Goal: Connect with others: Participate in discussion

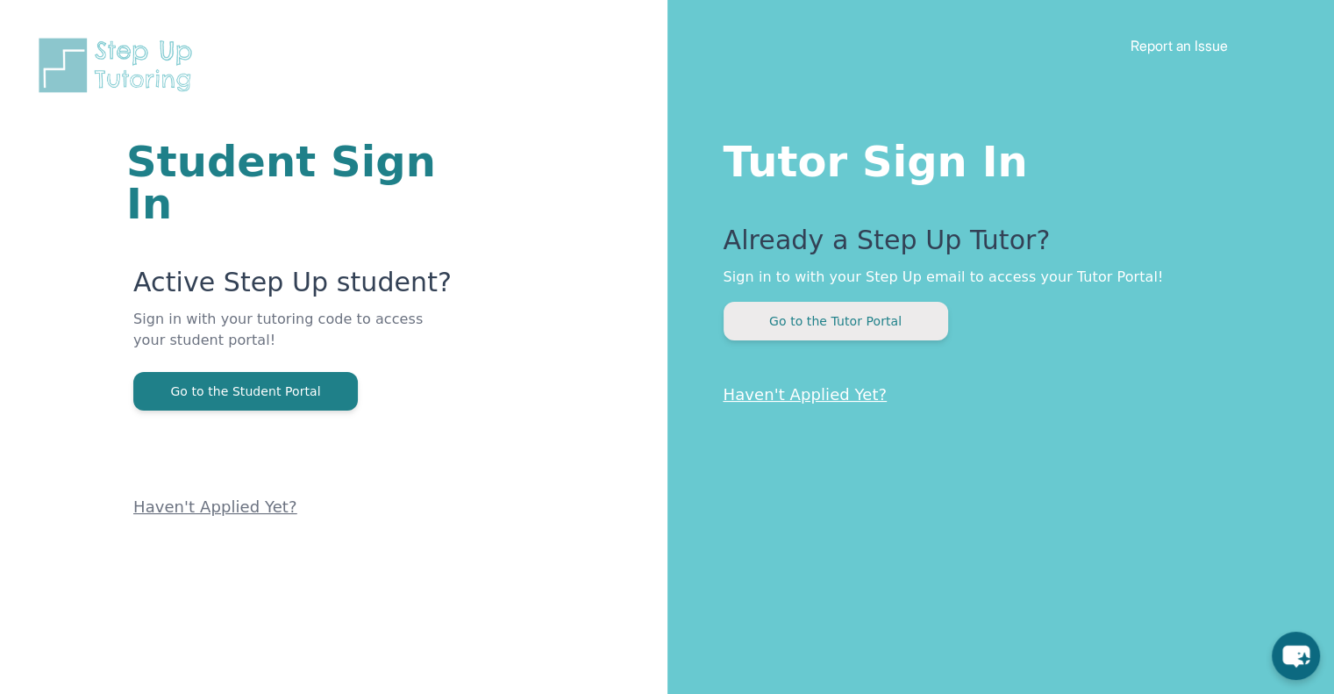
click at [861, 318] on button "Go to the Tutor Portal" at bounding box center [836, 321] width 225 height 39
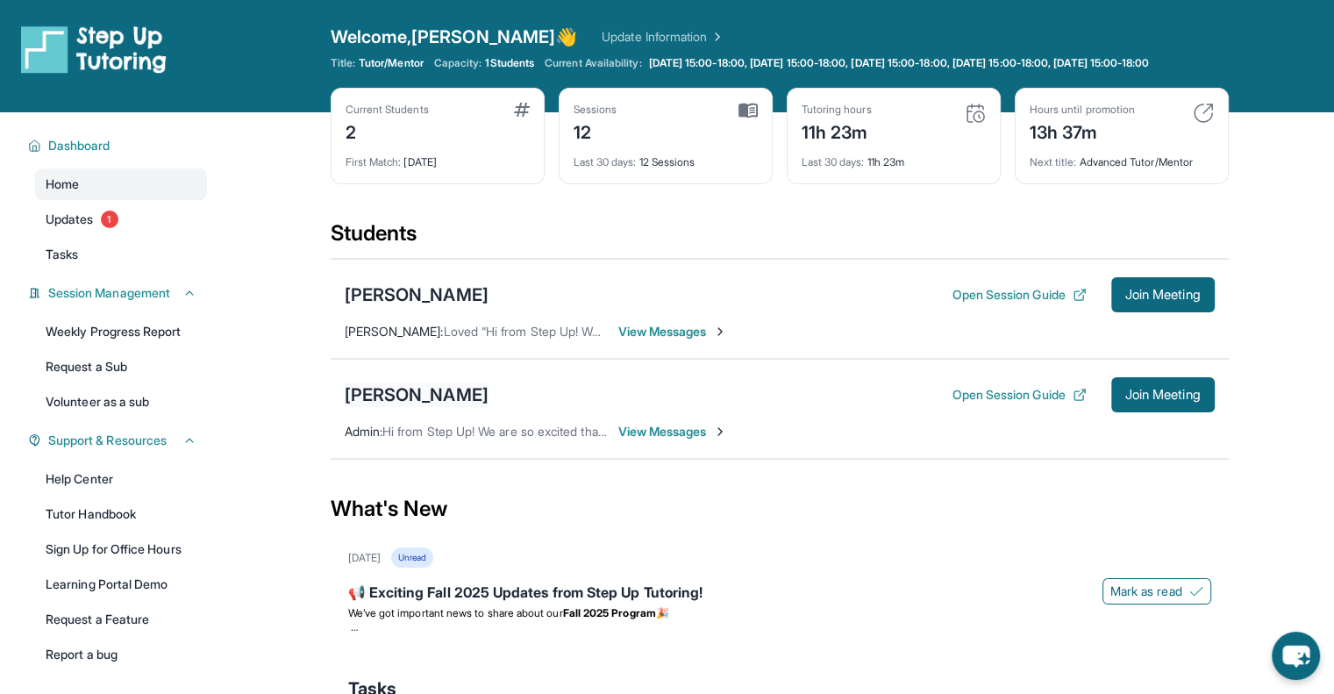
click at [433, 407] on div "[PERSON_NAME]" at bounding box center [417, 395] width 144 height 25
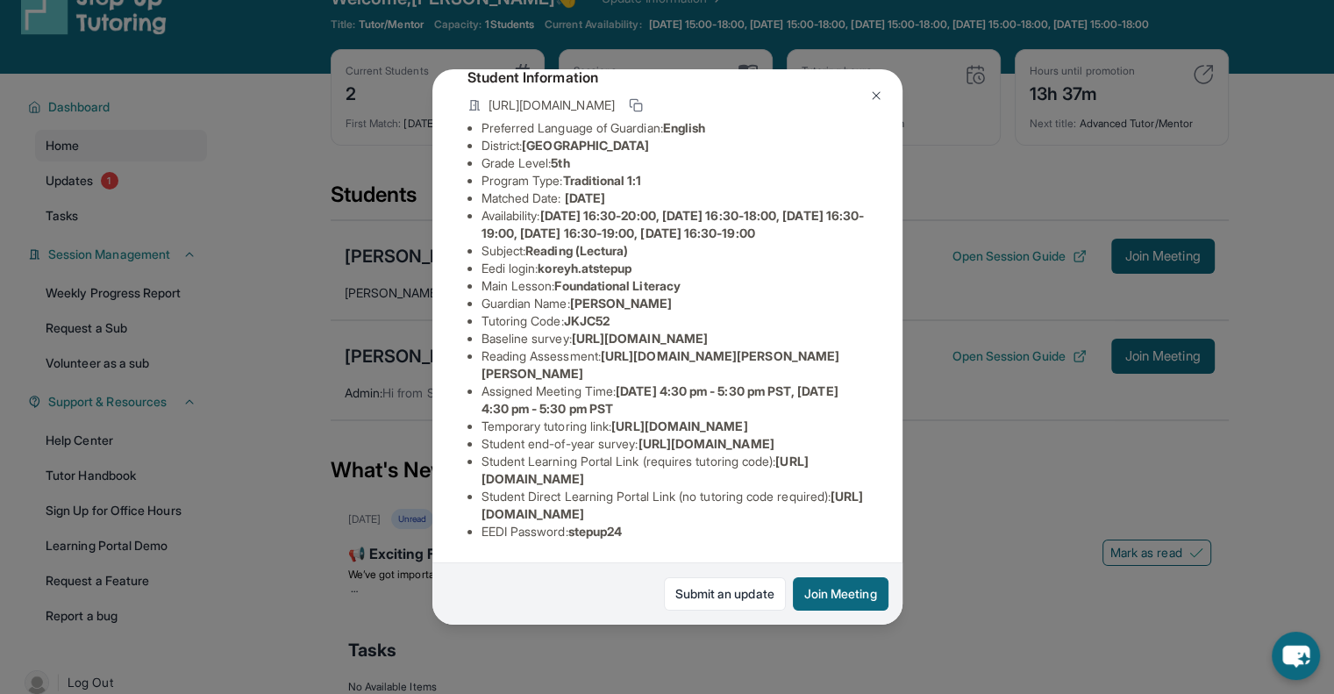
scroll to position [223, 0]
click at [881, 101] on img at bounding box center [876, 96] width 14 height 14
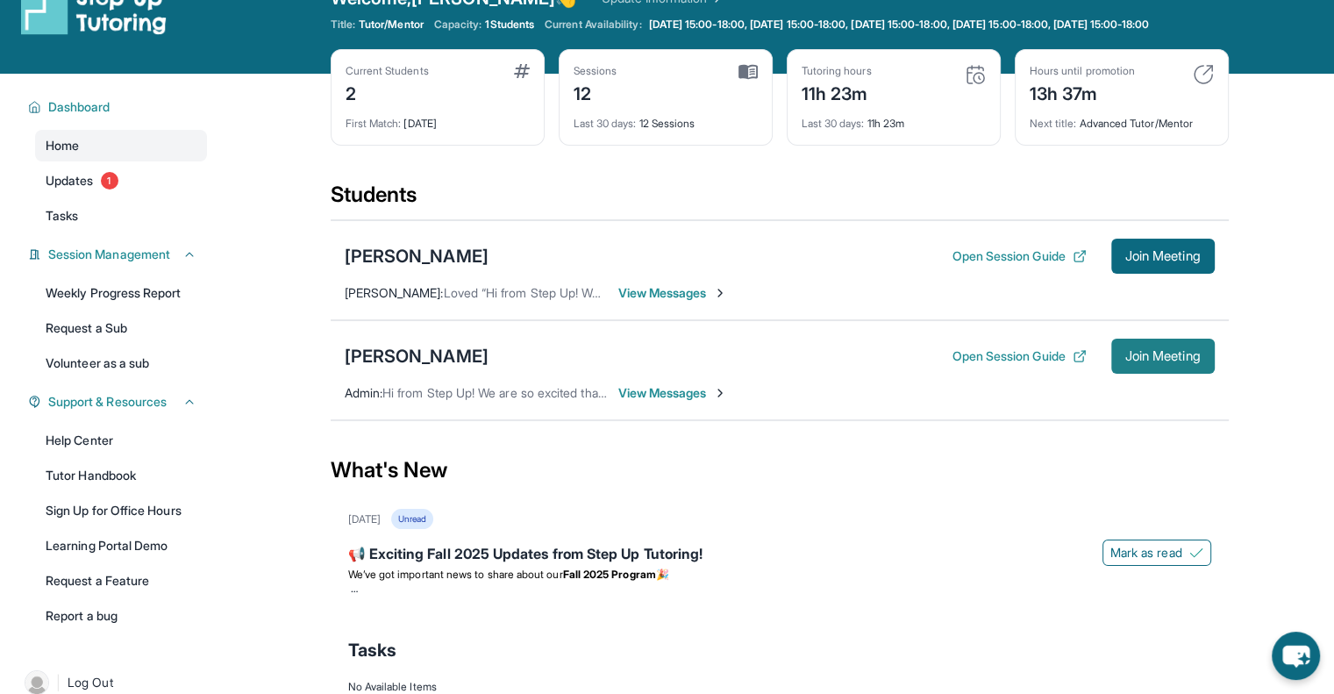
click at [1131, 361] on span "Join Meeting" at bounding box center [1163, 356] width 75 height 11
click at [89, 190] on span "Updates" at bounding box center [70, 181] width 48 height 18
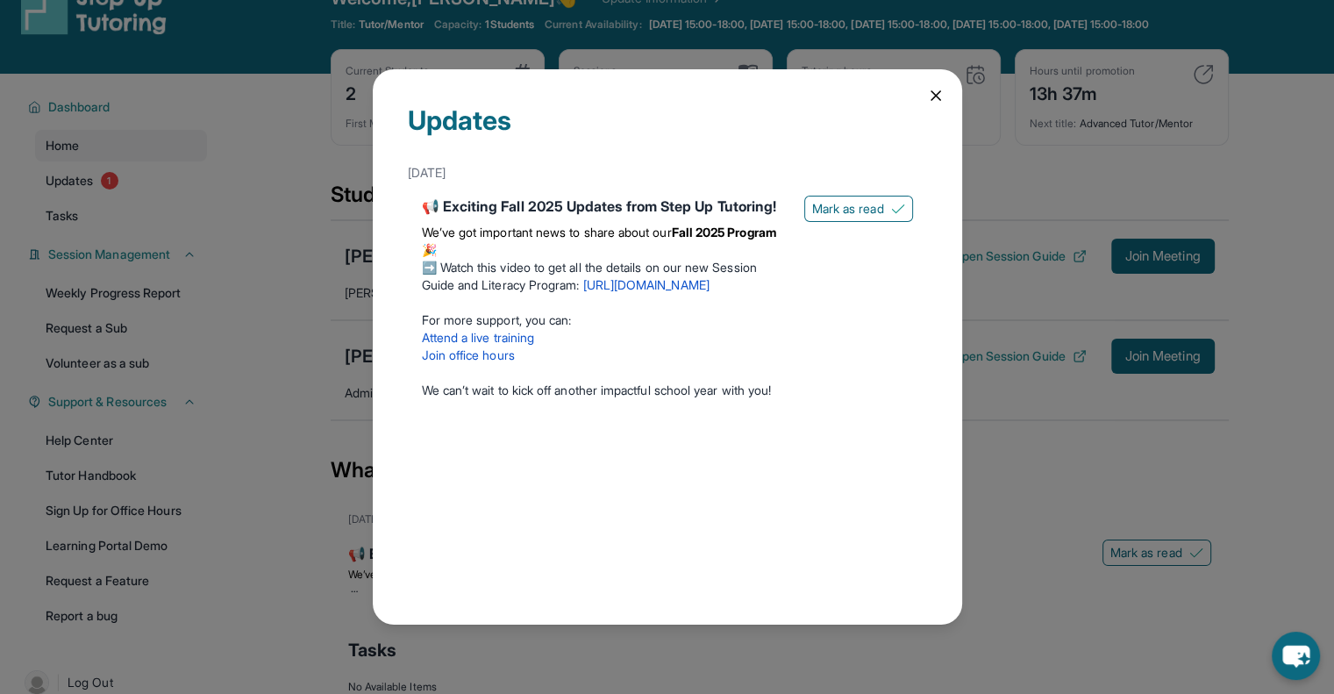
click at [927, 97] on icon at bounding box center [936, 96] width 18 height 18
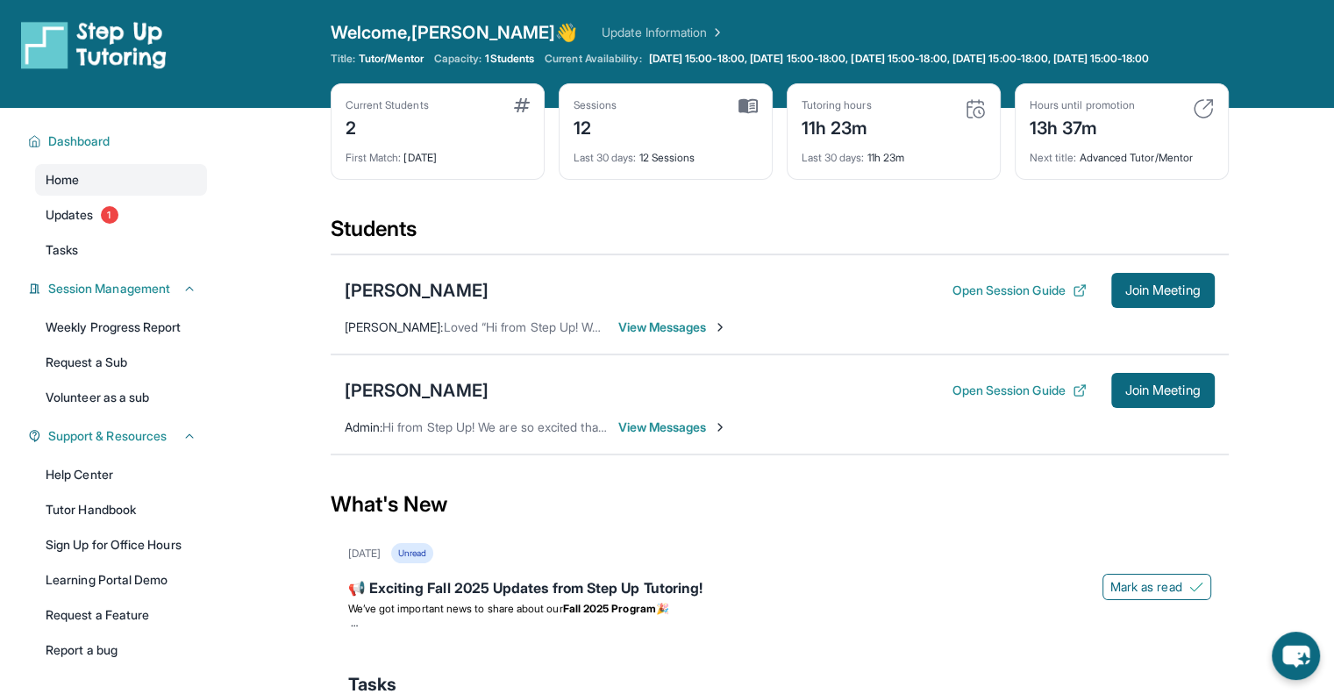
scroll to position [5, 0]
click at [1177, 395] on span "Join Meeting" at bounding box center [1163, 389] width 75 height 11
